Goal: Contribute content

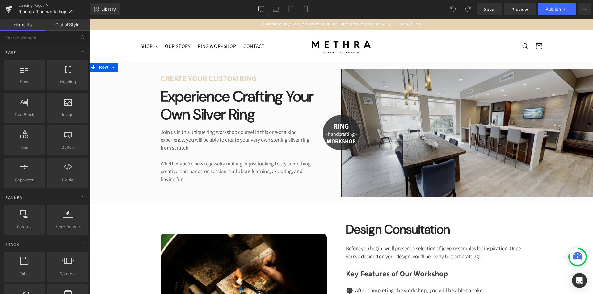
click at [529, 127] on img at bounding box center [467, 133] width 252 height 128
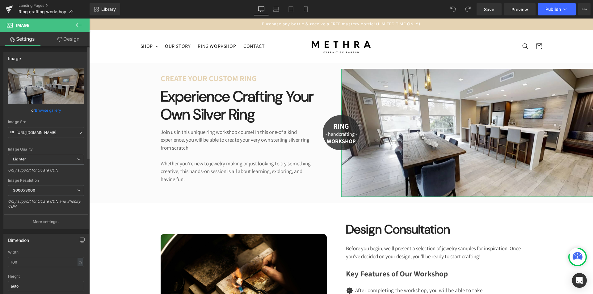
click at [45, 111] on link "Browse gallery" at bounding box center [48, 110] width 26 height 11
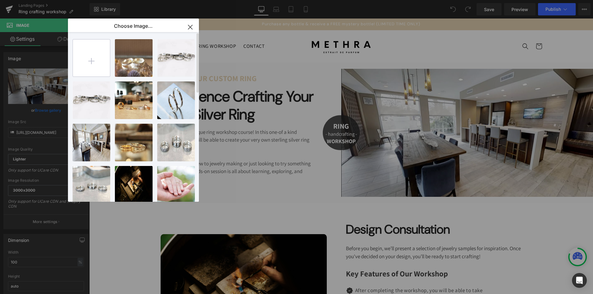
click at [95, 63] on input "file" at bounding box center [91, 58] width 37 height 37
type input "C:\fakepath\Copy of Blue Modern Minimalist Fashion Coming Soon Instagram Story.…"
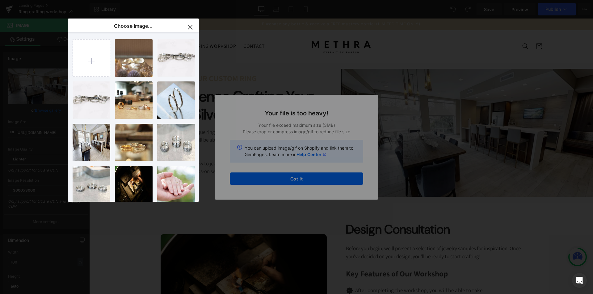
click at [308, 0] on div "Text Color Highlight Color #333333 Choose Image... Back to Library Insert Scree…" at bounding box center [296, 0] width 593 height 0
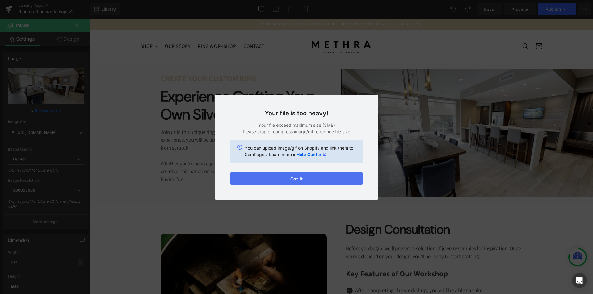
drag, startPoint x: 309, startPoint y: 180, endPoint x: 231, endPoint y: 143, distance: 86.7
click at [309, 180] on button "Got it" at bounding box center [296, 179] width 133 height 12
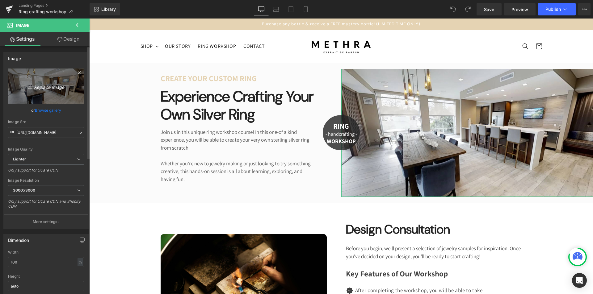
click at [53, 88] on icon "Replace Image" at bounding box center [45, 87] width 49 height 8
type input "C:\fakepath\Copy of Blue Modern Minimalist Fashion Coming Soon Instagram Story.…"
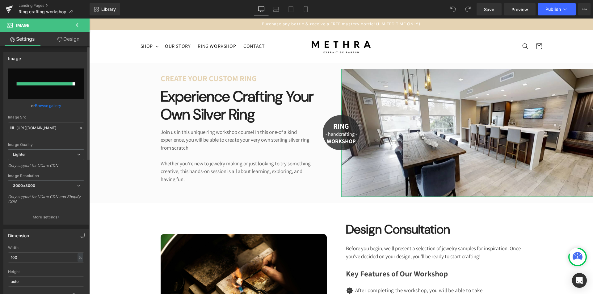
click at [65, 85] on div at bounding box center [45, 84] width 56 height 3
click at [59, 91] on input "file" at bounding box center [46, 84] width 76 height 31
type input "C:\fakepath\Copy of Blue Modern Minimalist Fashion Coming Soon Instagram Story.…"
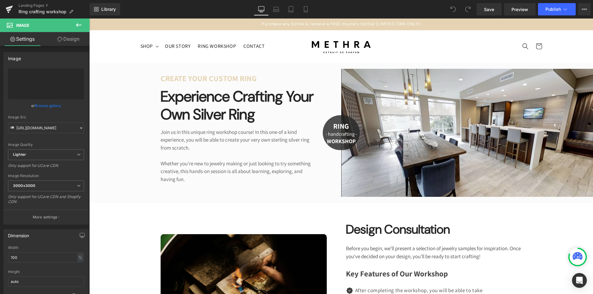
type input "[URL][DOMAIN_NAME]"
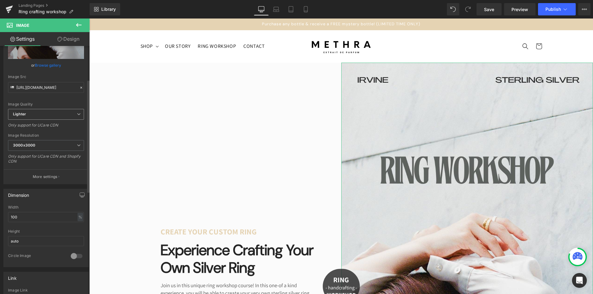
scroll to position [93, 0]
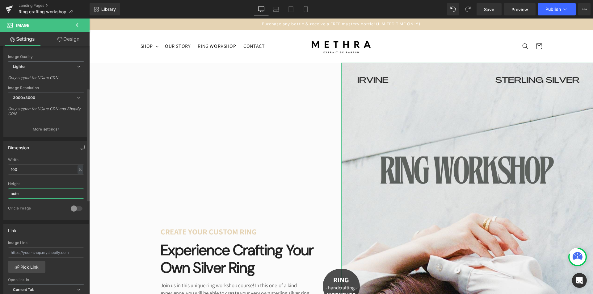
click at [53, 196] on input "auto" at bounding box center [46, 194] width 76 height 10
drag, startPoint x: 53, startPoint y: 196, endPoint x: 0, endPoint y: 185, distance: 53.7
click at [0, 185] on div "Dimension 100% Width 100 % % px auto Height auto 0 Circle Image" at bounding box center [46, 178] width 92 height 83
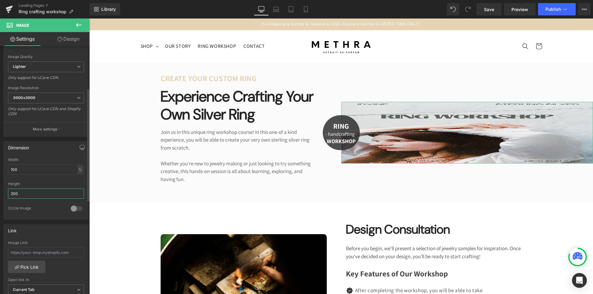
drag, startPoint x: 39, startPoint y: 196, endPoint x: 0, endPoint y: 195, distance: 38.9
click at [0, 195] on div "Dimension 100% Width 100 % % px 200px Height 200 0 Circle Image" at bounding box center [46, 178] width 92 height 83
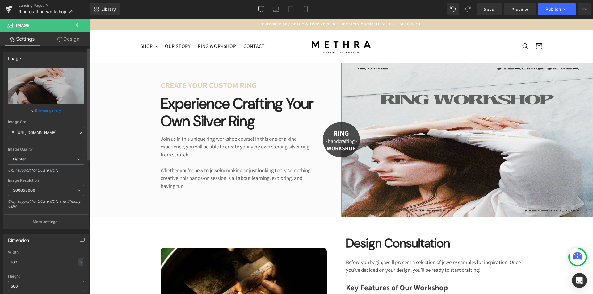
scroll to position [0, 0]
type input "500"
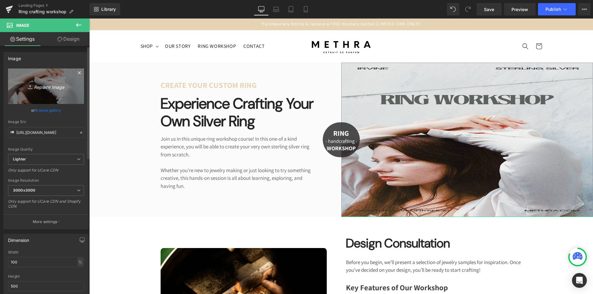
click at [69, 92] on link "Replace Image" at bounding box center [46, 87] width 76 height 36
type input "C:\fakepath\Blue Modern Minimalist Fashion Coming Soon Instagram Story.jpg"
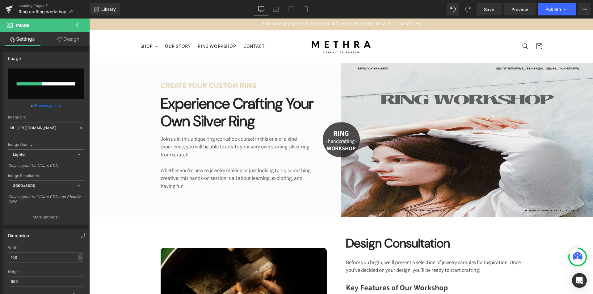
type input "[URL][DOMAIN_NAME]"
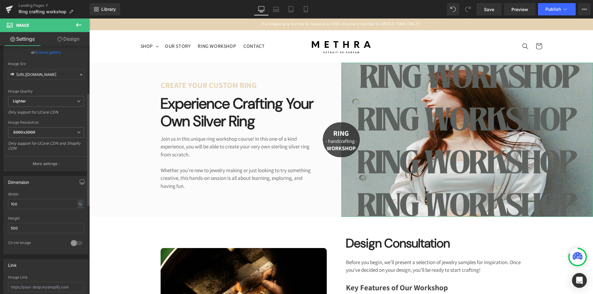
scroll to position [124, 0]
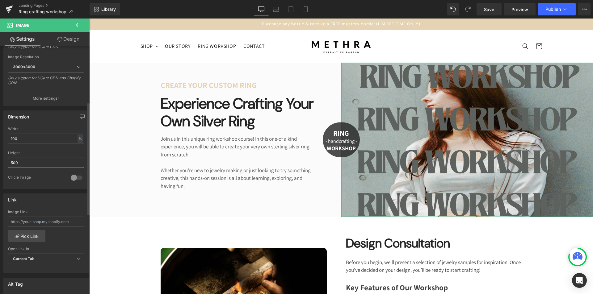
drag, startPoint x: 0, startPoint y: 158, endPoint x: 0, endPoint y: 154, distance: 4.3
click at [0, 154] on div "Dimension 100% Width 100 % % px 500px Height 500 0 Circle Image" at bounding box center [46, 147] width 92 height 83
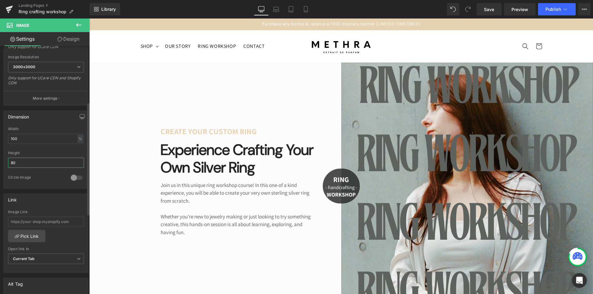
type input "8"
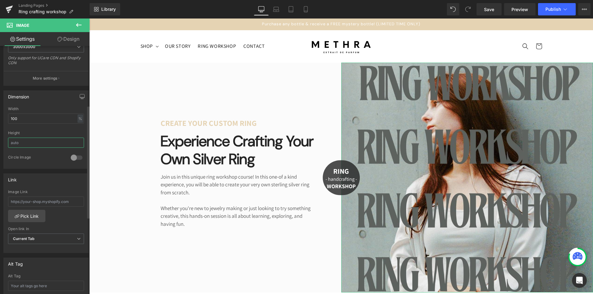
scroll to position [154, 0]
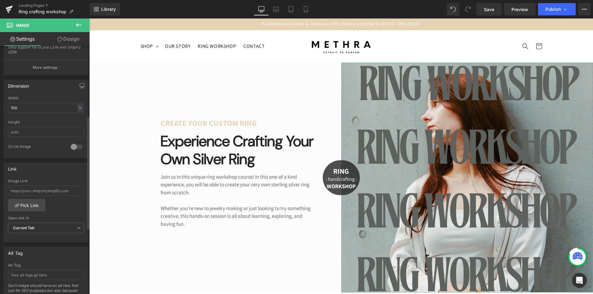
click at [52, 118] on div at bounding box center [46, 118] width 76 height 4
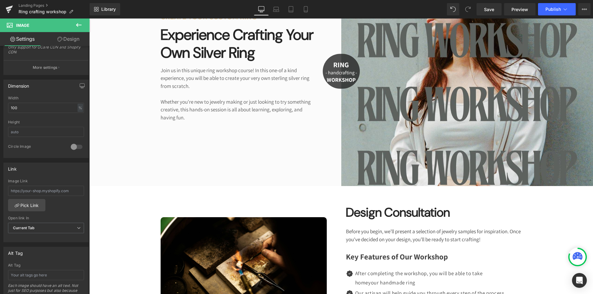
scroll to position [0, 0]
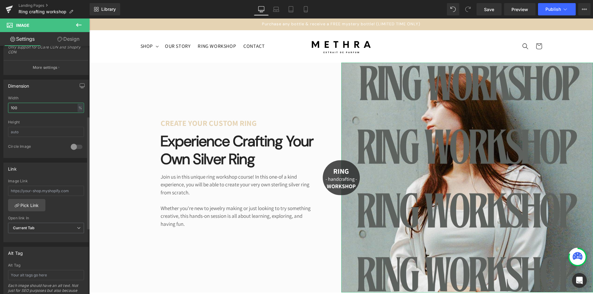
drag, startPoint x: 34, startPoint y: 105, endPoint x: 2, endPoint y: 107, distance: 31.9
click at [2, 107] on div "Dimension 100% Width 100 % % px Height 0 Circle Image" at bounding box center [46, 116] width 92 height 83
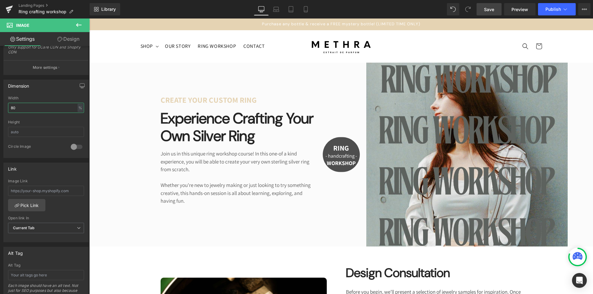
type input "80"
click at [489, 9] on span "Save" at bounding box center [489, 9] width 10 height 6
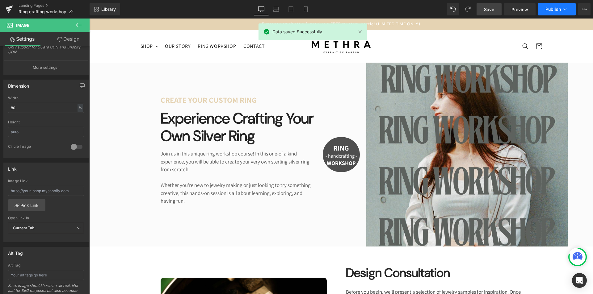
click at [561, 13] on button "Publish" at bounding box center [557, 9] width 38 height 12
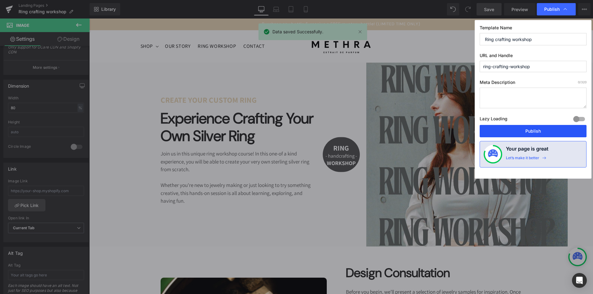
click at [517, 131] on button "Publish" at bounding box center [533, 131] width 107 height 12
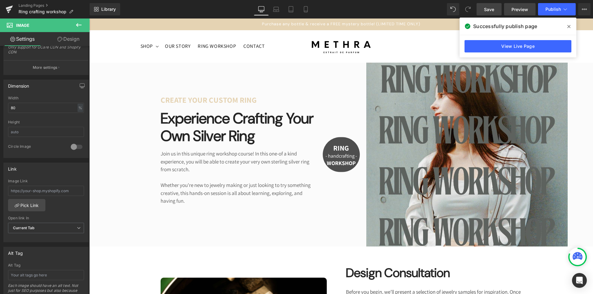
click at [522, 11] on span "Preview" at bounding box center [520, 9] width 17 height 6
